Goal: Task Accomplishment & Management: Manage account settings

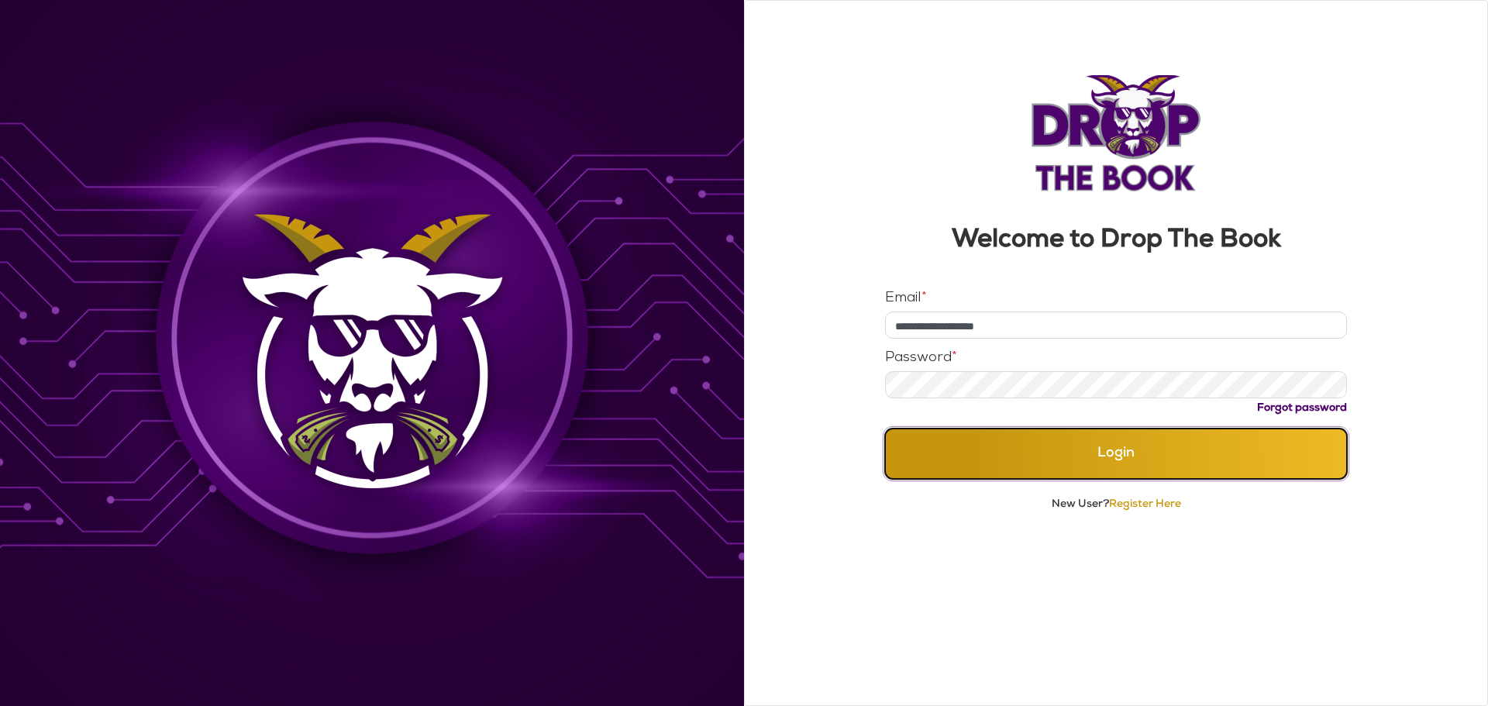
click at [1042, 443] on button "Login" at bounding box center [1116, 454] width 463 height 50
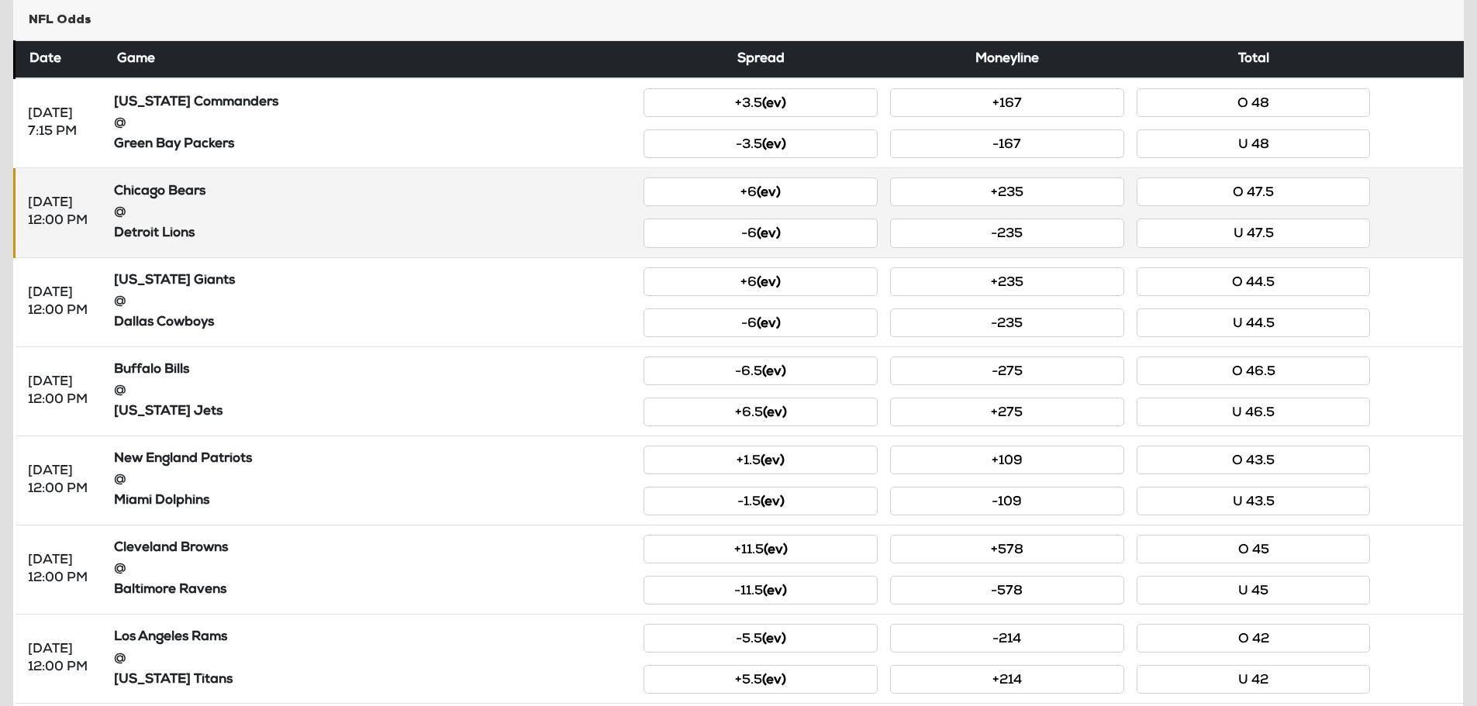
scroll to position [233, 0]
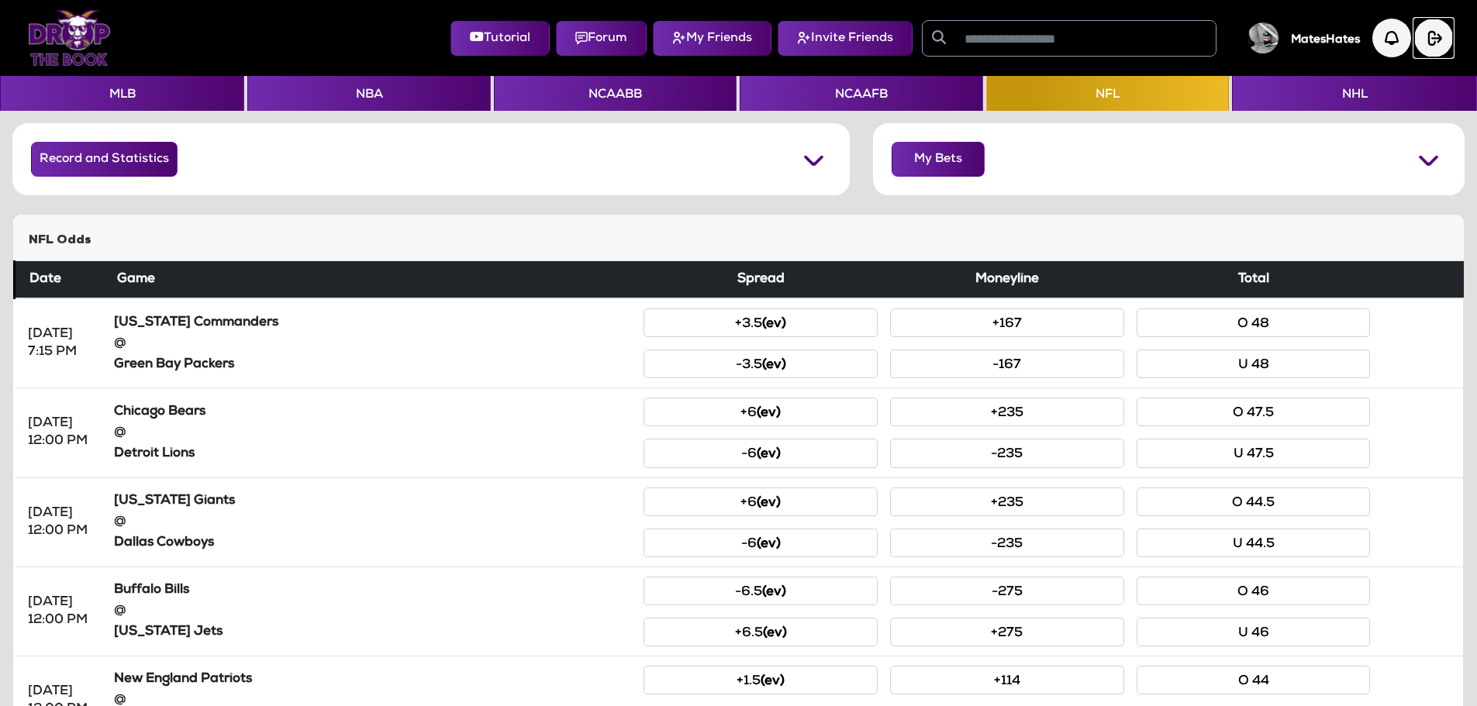
click at [1446, 36] on img "button" at bounding box center [1433, 38] width 39 height 39
